Goal: Task Accomplishment & Management: Manage account settings

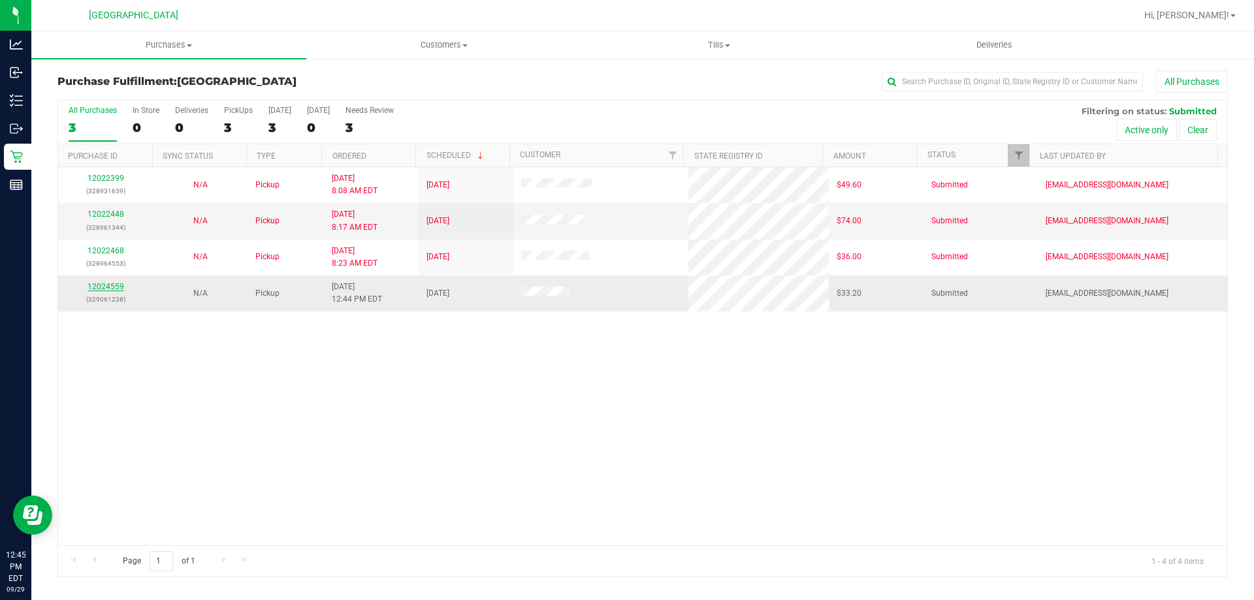
click at [113, 285] on link "12024559" at bounding box center [105, 286] width 37 height 9
click at [114, 285] on link "12024559" at bounding box center [105, 286] width 37 height 9
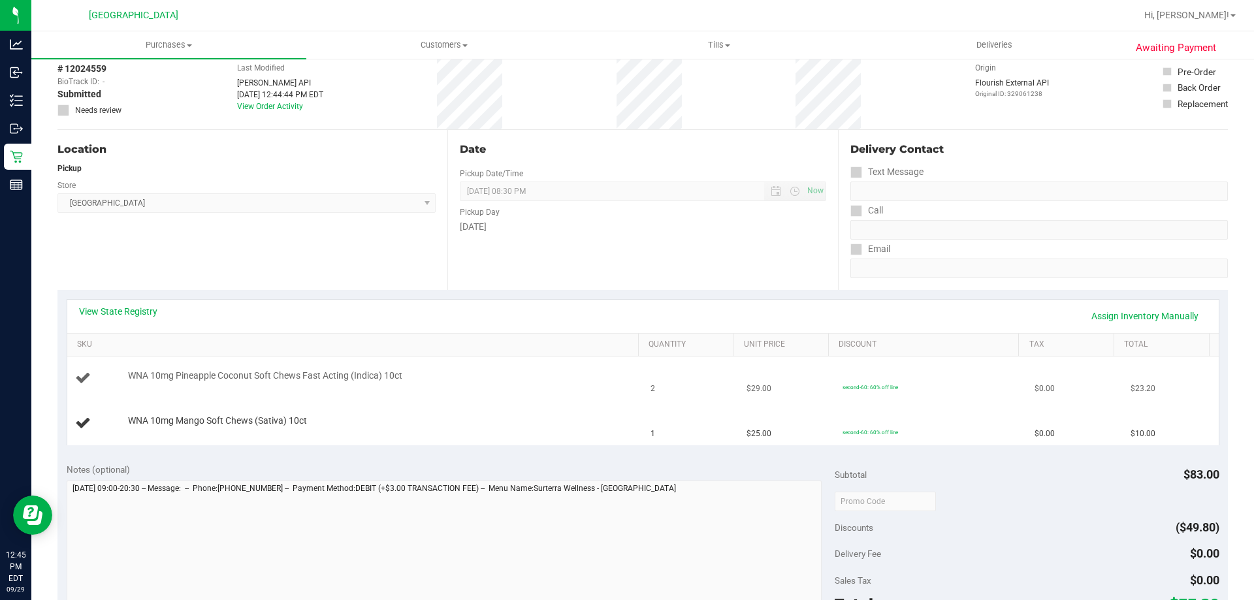
scroll to position [131, 0]
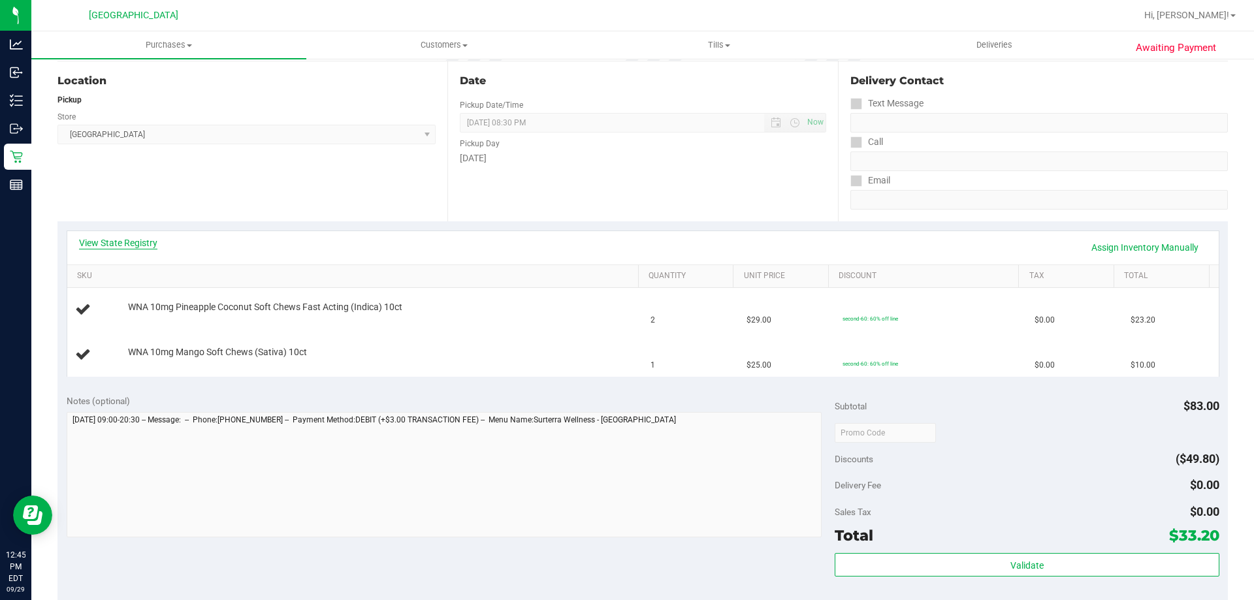
click at [127, 246] on link "View State Registry" at bounding box center [118, 242] width 78 height 13
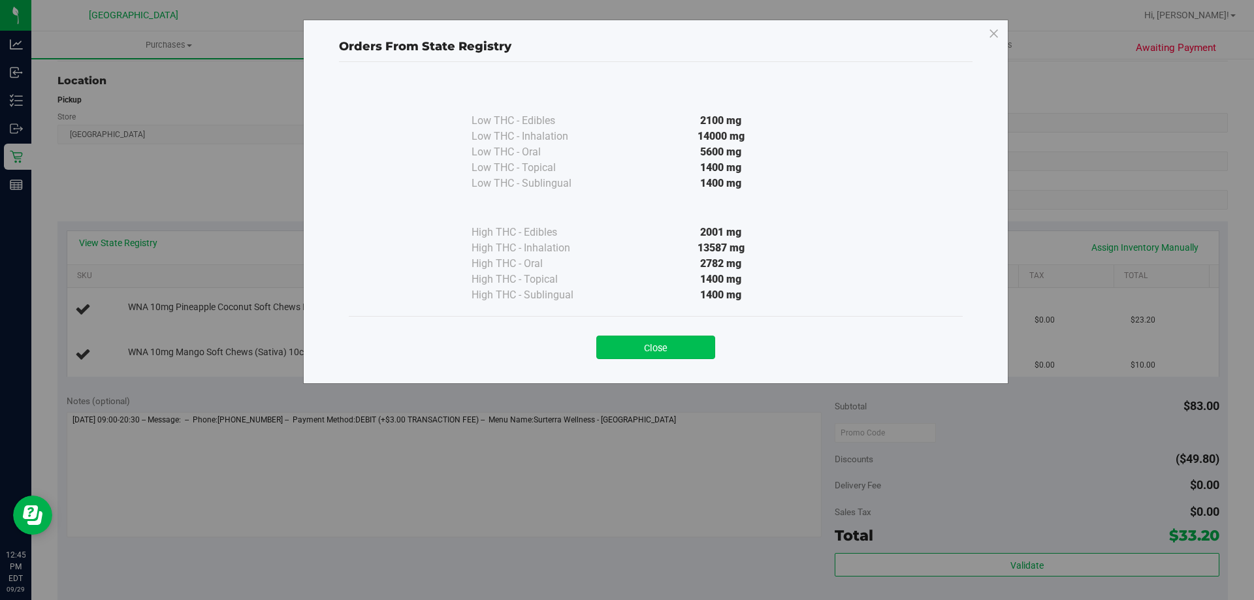
click at [622, 345] on button "Close" at bounding box center [655, 348] width 119 height 24
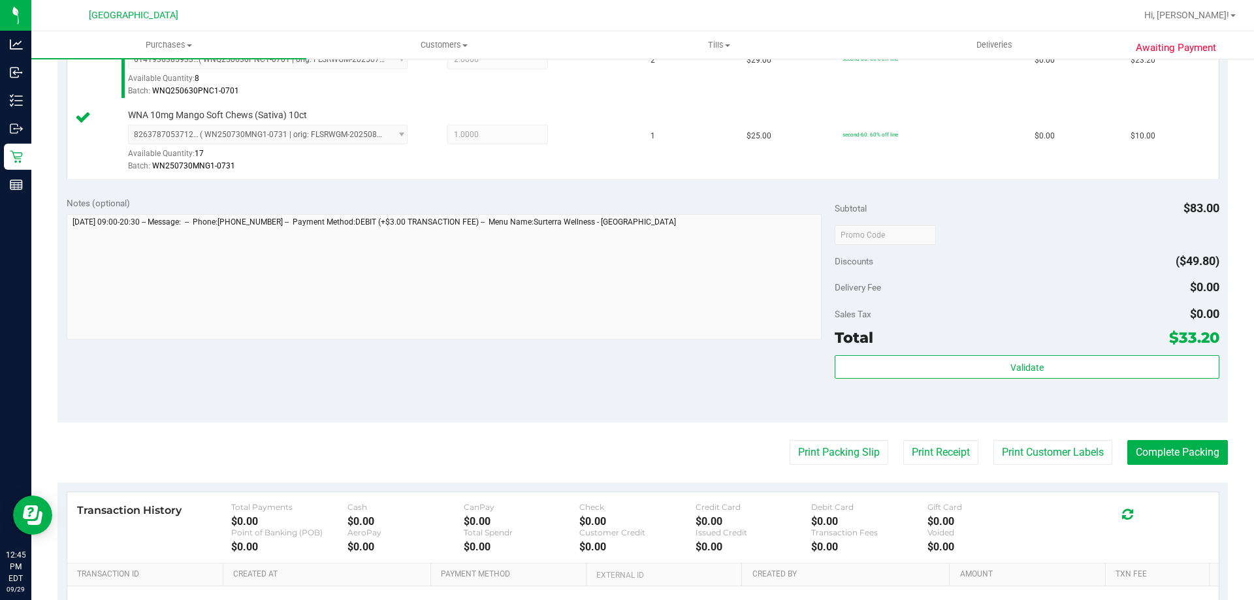
scroll to position [392, 0]
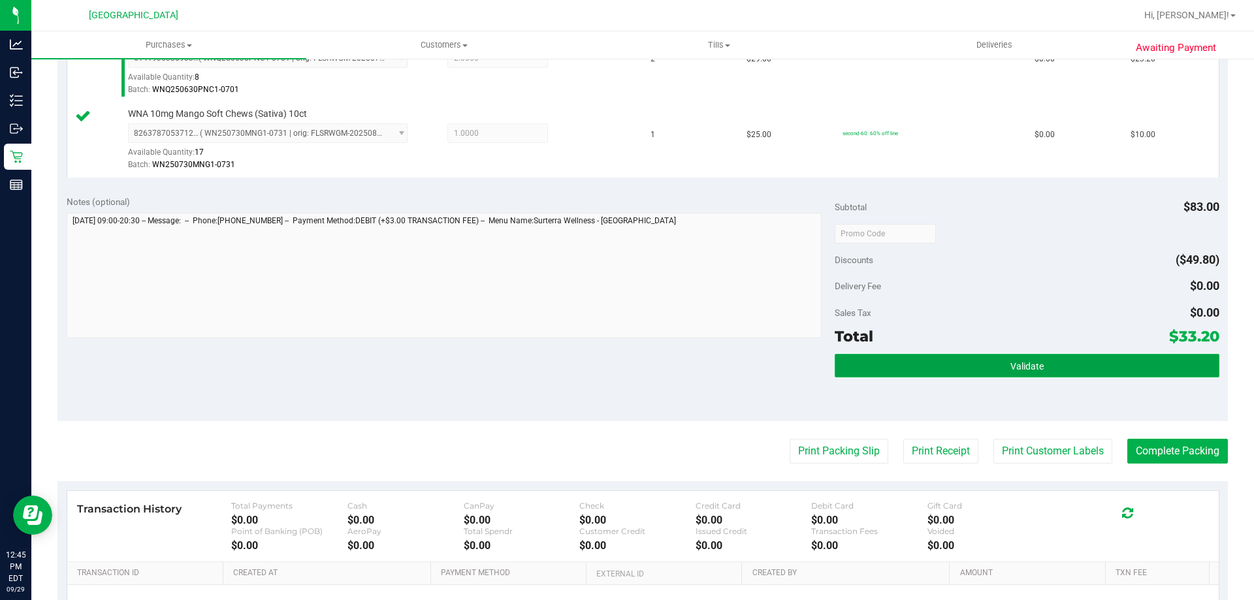
click at [903, 357] on button "Validate" at bounding box center [1026, 366] width 384 height 24
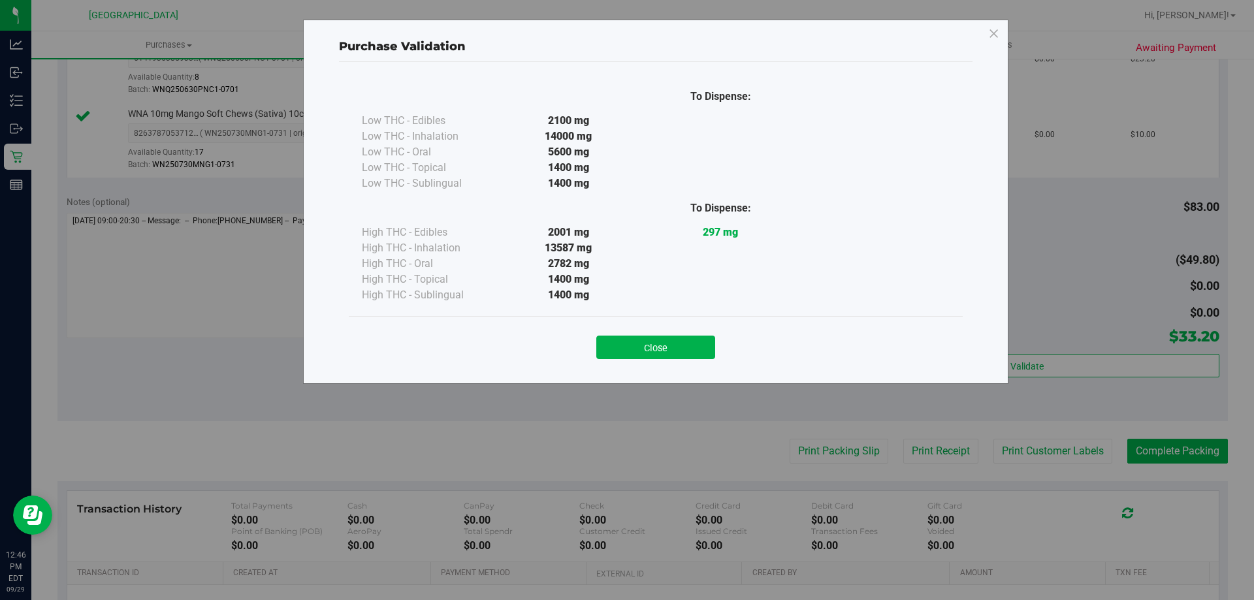
click at [642, 344] on button "Close" at bounding box center [655, 348] width 119 height 24
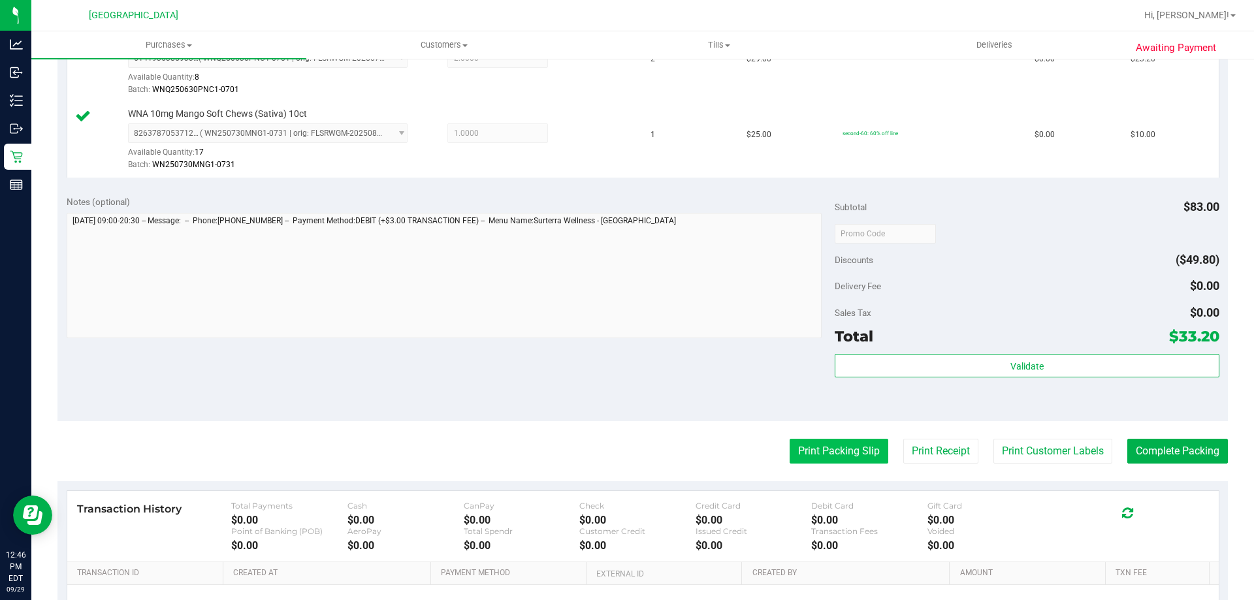
click at [829, 451] on button "Print Packing Slip" at bounding box center [838, 451] width 99 height 25
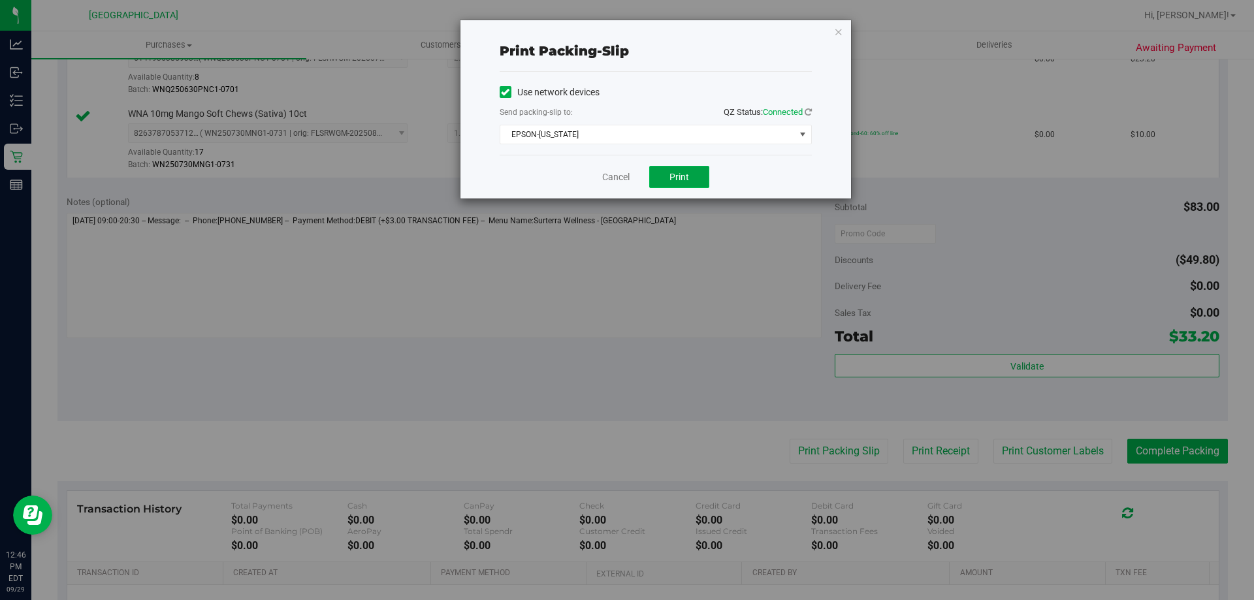
click at [675, 170] on button "Print" at bounding box center [679, 177] width 60 height 22
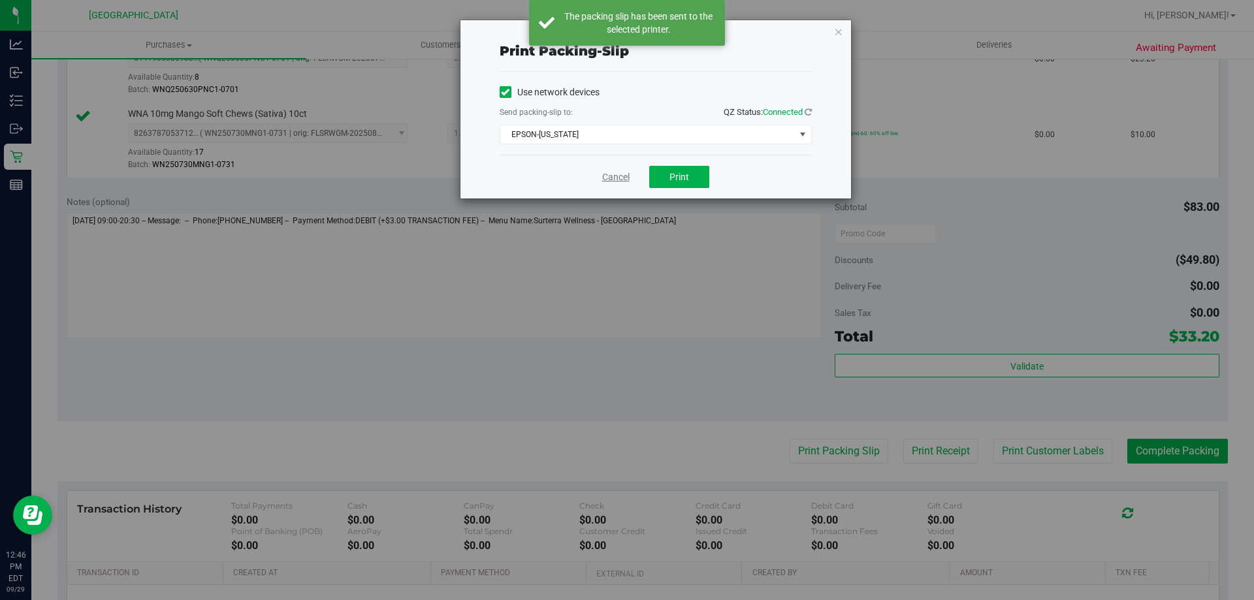
click at [607, 181] on link "Cancel" at bounding box center [615, 177] width 27 height 14
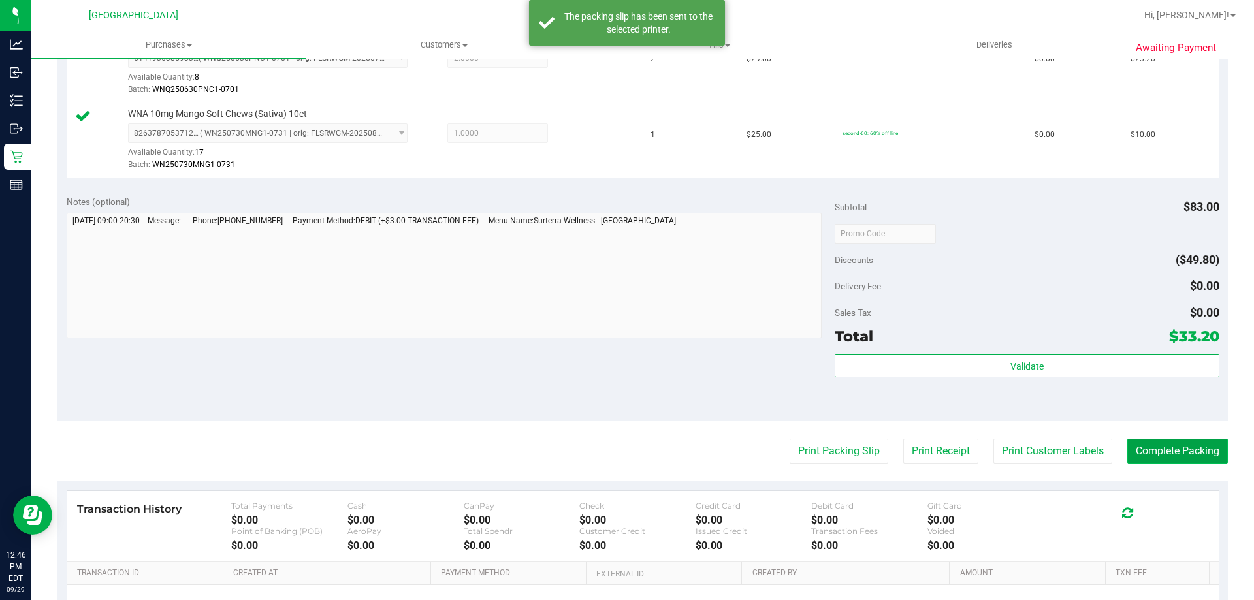
click at [1149, 448] on button "Complete Packing" at bounding box center [1177, 451] width 101 height 25
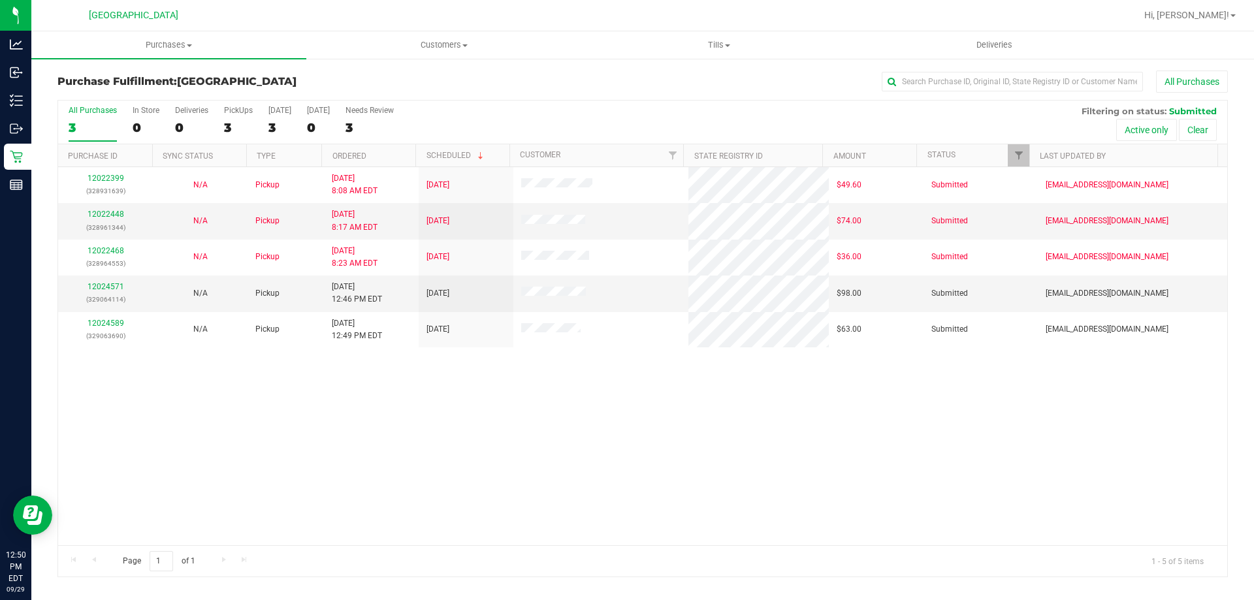
click at [477, 449] on div "12022399 (328931639) N/A Pickup [DATE] 8:08 AM EDT 9/29/2025 $49.60 Submitted […" at bounding box center [642, 356] width 1169 height 378
